Goal: Transaction & Acquisition: Purchase product/service

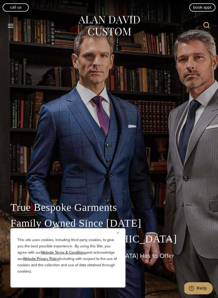
click at [12, 24] on icon "Open menu" at bounding box center [11, 26] width 6 height 4
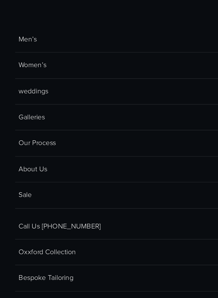
click at [12, 22] on link "Men’s" at bounding box center [92, 20] width 169 height 13
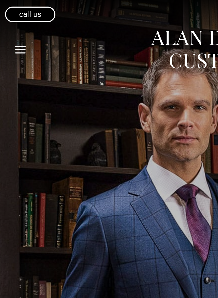
click at [10, 27] on icon "Toggle Menu" at bounding box center [10, 26] width 7 height 7
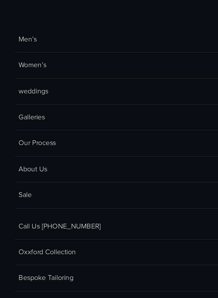
click at [13, 21] on link "Men’s" at bounding box center [92, 20] width 169 height 13
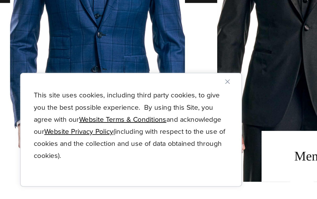
scroll to position [377, 0]
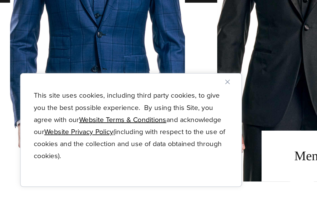
click at [119, 131] on button "Close" at bounding box center [120, 134] width 6 height 6
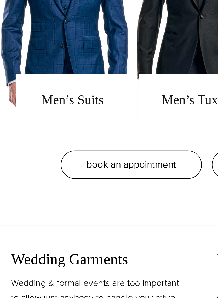
scroll to position [422, 0]
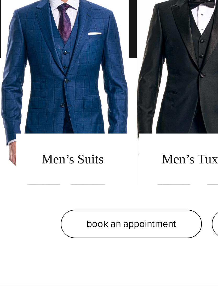
click at [32, 91] on link "men's suits" at bounding box center [38, 138] width 67 height 131
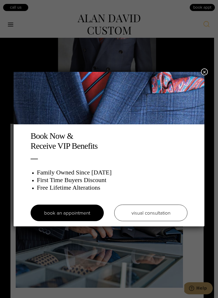
scroll to position [1212, 0]
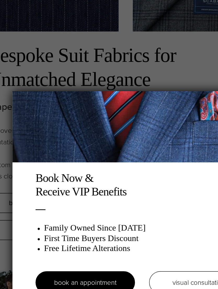
scroll to position [0, 4]
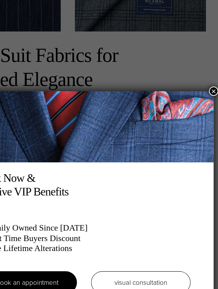
click at [212, 126] on button "×" at bounding box center [215, 129] width 7 height 7
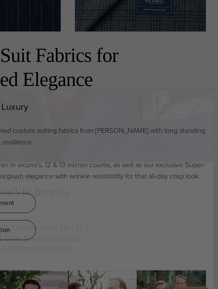
scroll to position [0, 0]
